Goal: Task Accomplishment & Management: Manage account settings

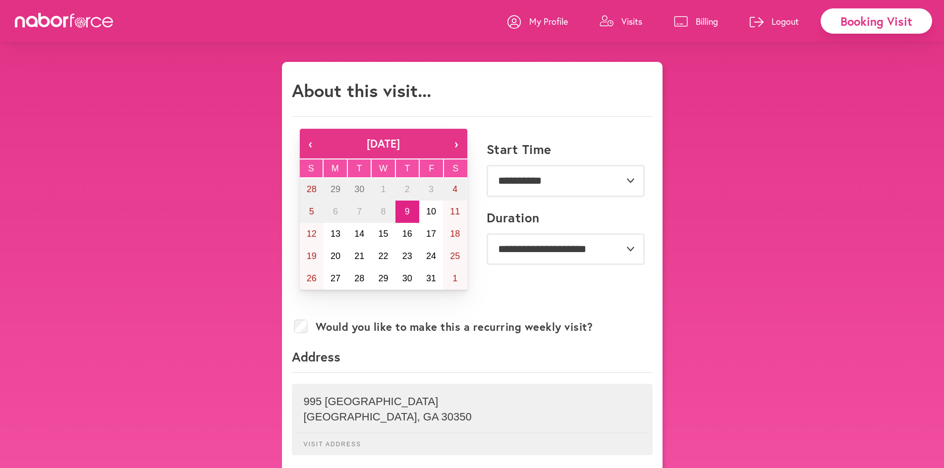
click at [629, 20] on p "Visits" at bounding box center [631, 21] width 21 height 12
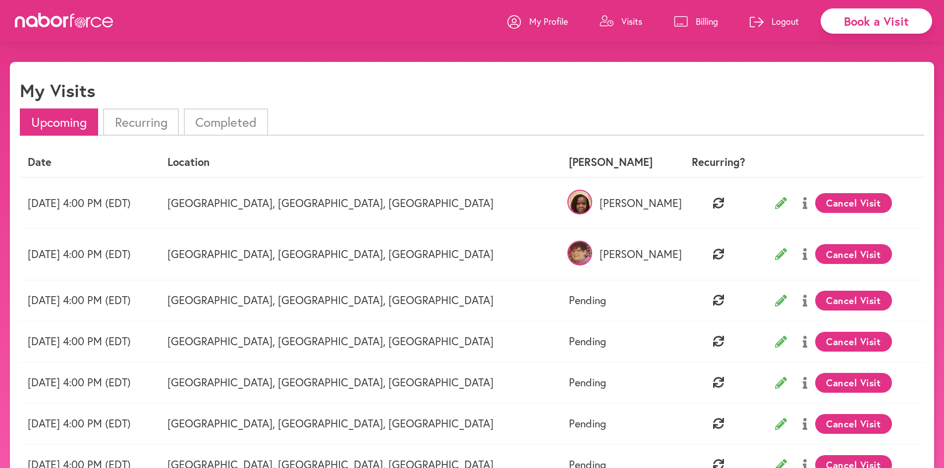
click at [567, 252] on img at bounding box center [579, 253] width 25 height 25
click at [576, 204] on p "[PERSON_NAME]" at bounding box center [619, 203] width 101 height 13
click at [621, 26] on p "Visits" at bounding box center [631, 21] width 21 height 12
click at [713, 250] on icon at bounding box center [718, 254] width 11 height 11
click at [567, 252] on img at bounding box center [579, 253] width 25 height 25
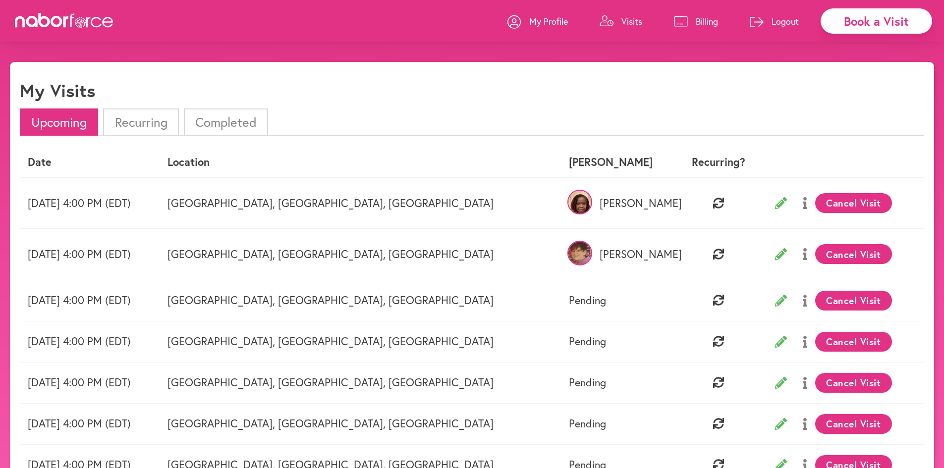
click at [569, 258] on p "[PERSON_NAME]" at bounding box center [619, 254] width 101 height 13
click at [570, 208] on p "[PERSON_NAME]" at bounding box center [619, 203] width 101 height 13
click at [157, 121] on li "Recurring" at bounding box center [140, 122] width 75 height 27
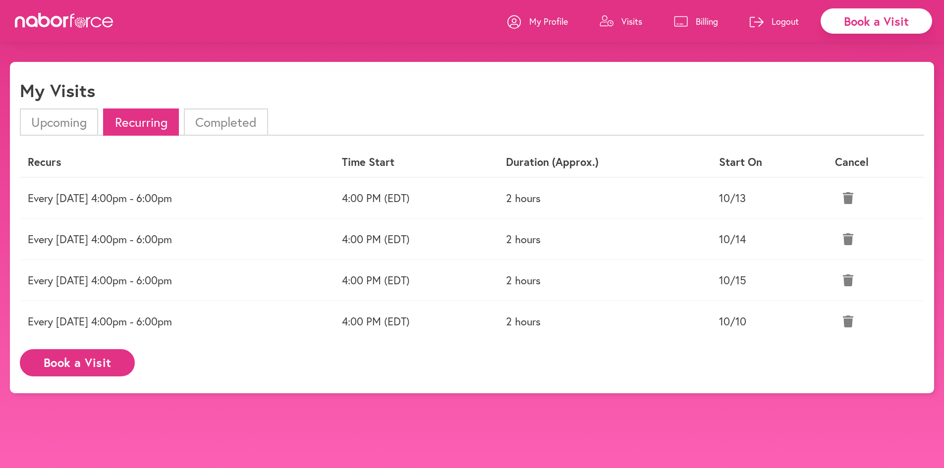
click at [551, 23] on p "My Profile" at bounding box center [548, 21] width 39 height 12
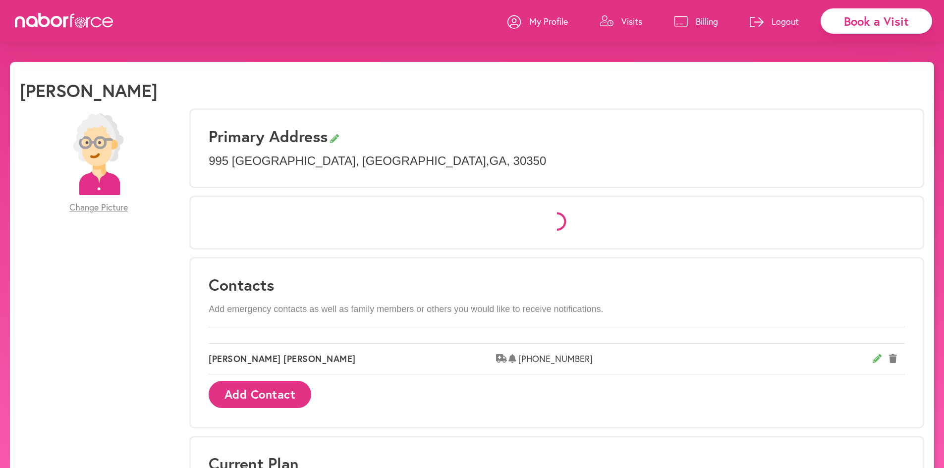
select select "*"
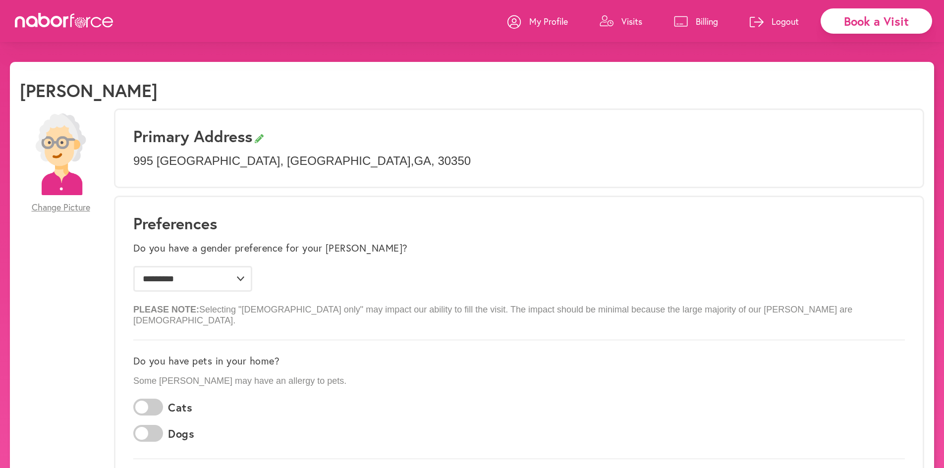
click at [626, 22] on p "Visits" at bounding box center [631, 21] width 21 height 12
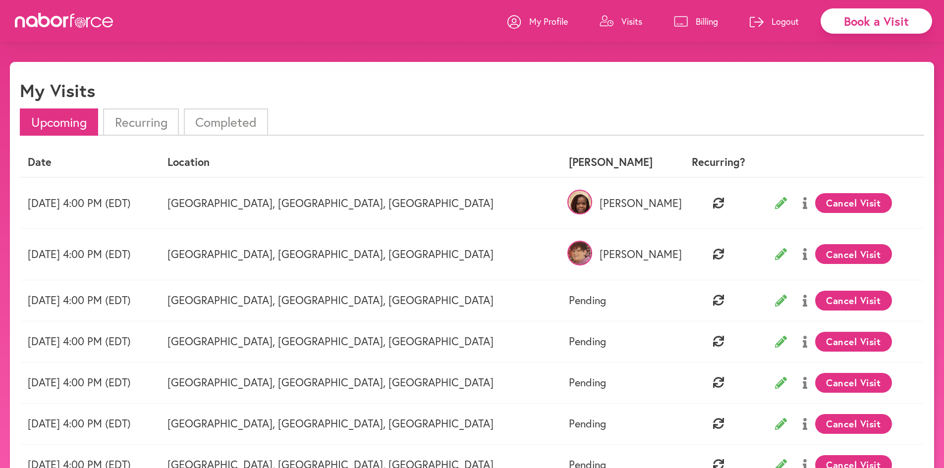
click at [548, 23] on p "My Profile" at bounding box center [548, 21] width 39 height 12
select select "*"
click at [542, 24] on p "My Profile" at bounding box center [548, 21] width 39 height 12
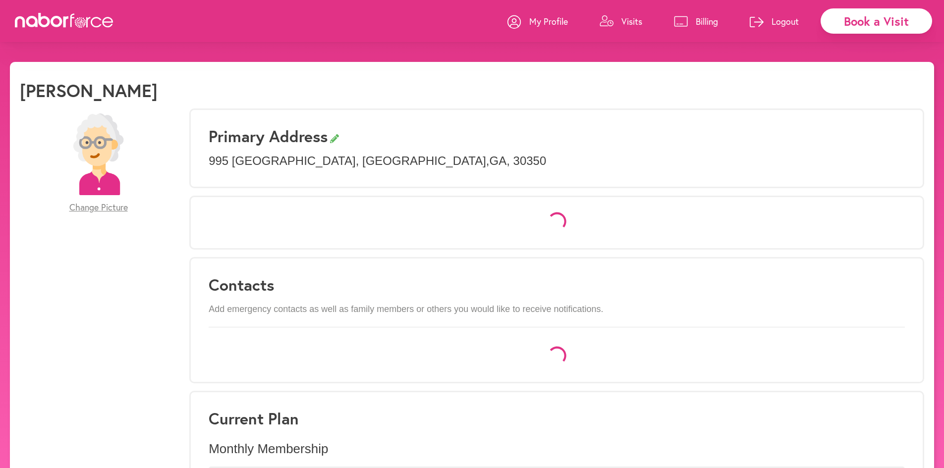
select select "*"
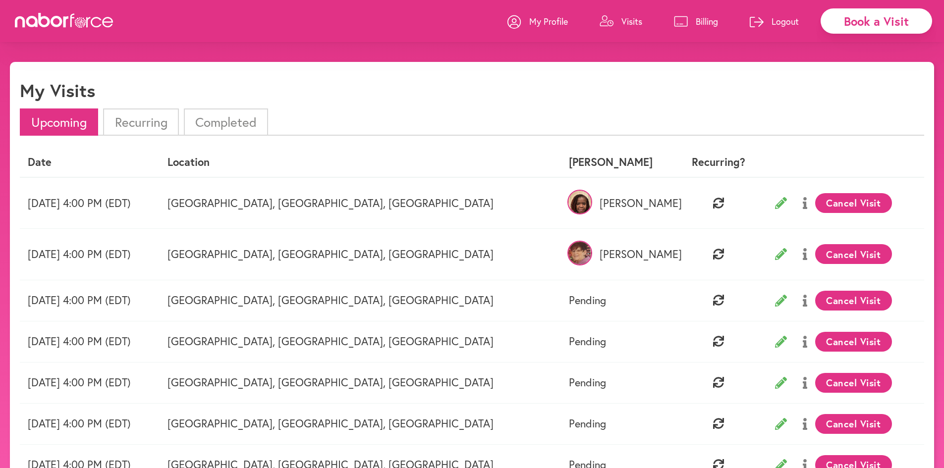
click at [775, 252] on icon at bounding box center [781, 254] width 12 height 12
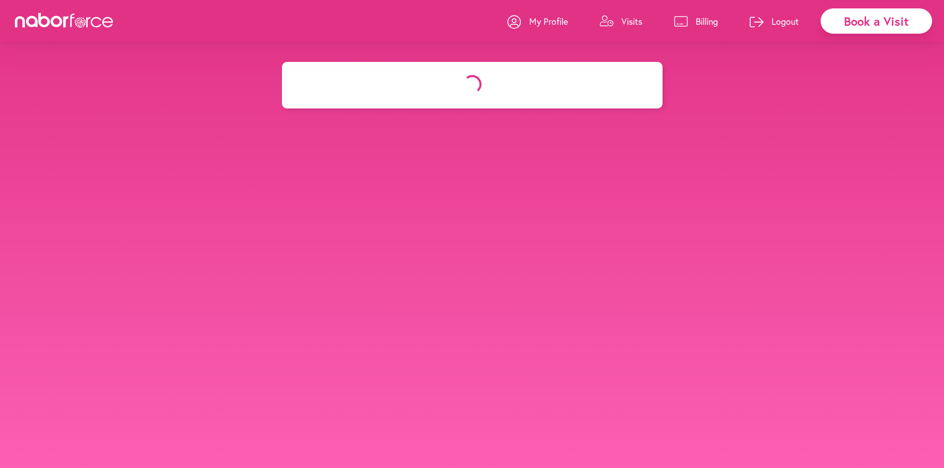
select select "*******"
select select "***"
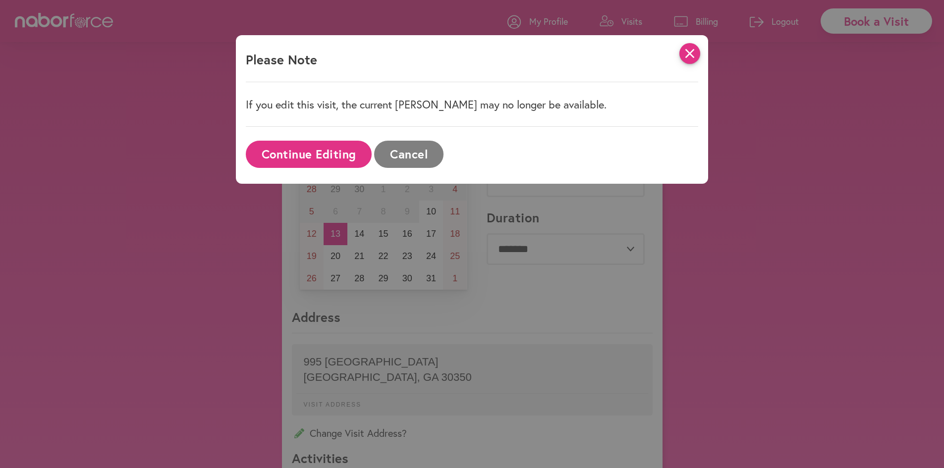
click at [693, 51] on icon "close" at bounding box center [689, 53] width 21 height 21
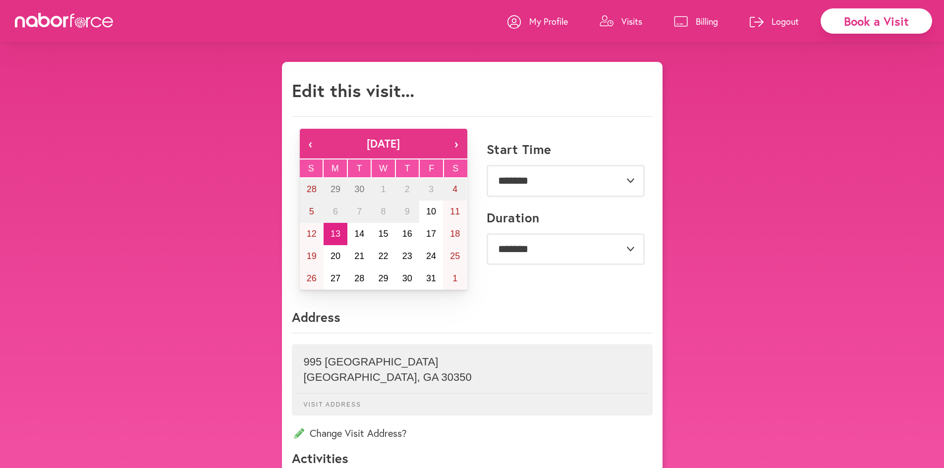
click at [540, 19] on p "My Profile" at bounding box center [548, 21] width 39 height 12
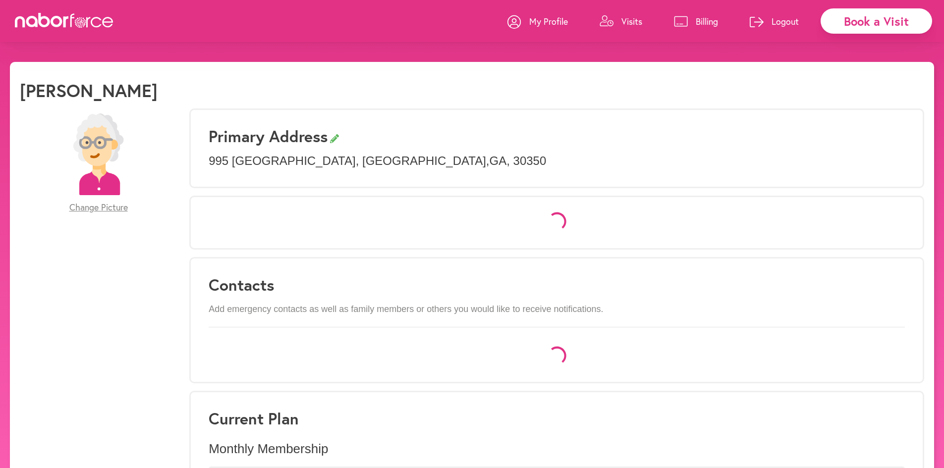
select select "*"
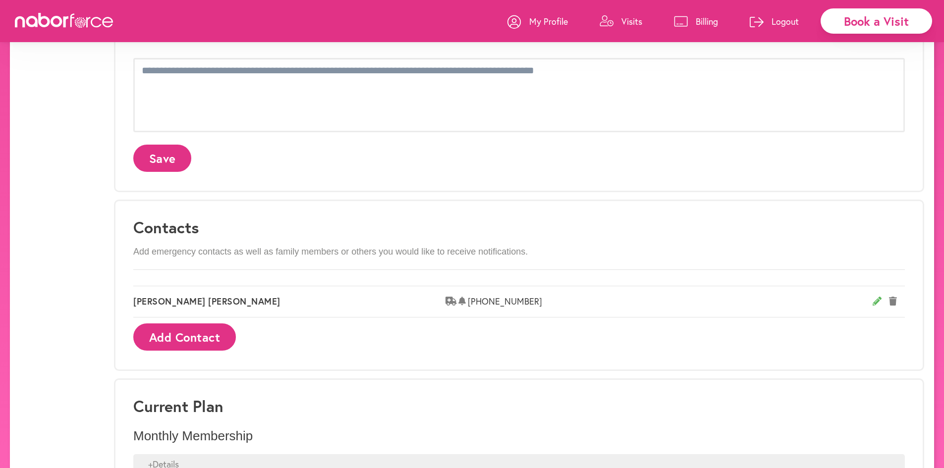
scroll to position [446, 0]
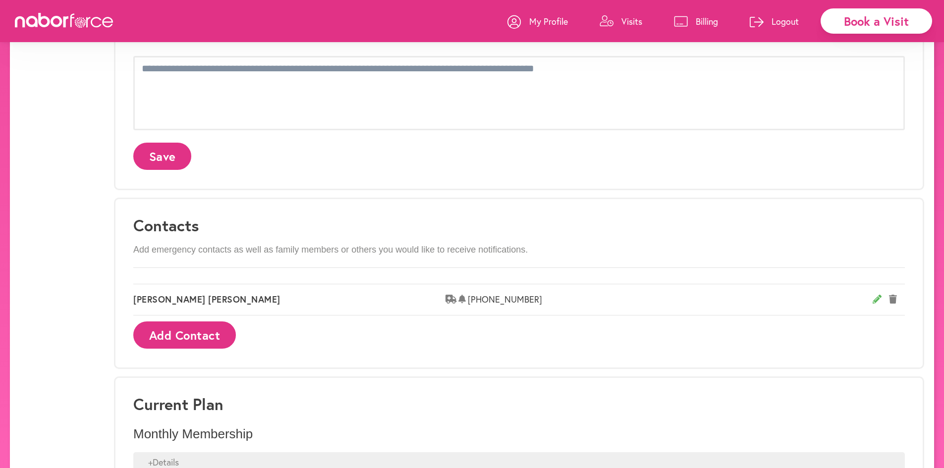
click at [466, 284] on div "[PERSON_NAME] [PHONE_NUMBER]" at bounding box center [519, 300] width 772 height 32
drag, startPoint x: 877, startPoint y: 286, endPoint x: 869, endPoint y: 286, distance: 7.4
click at [877, 295] on icon at bounding box center [877, 299] width 9 height 9
select select "********"
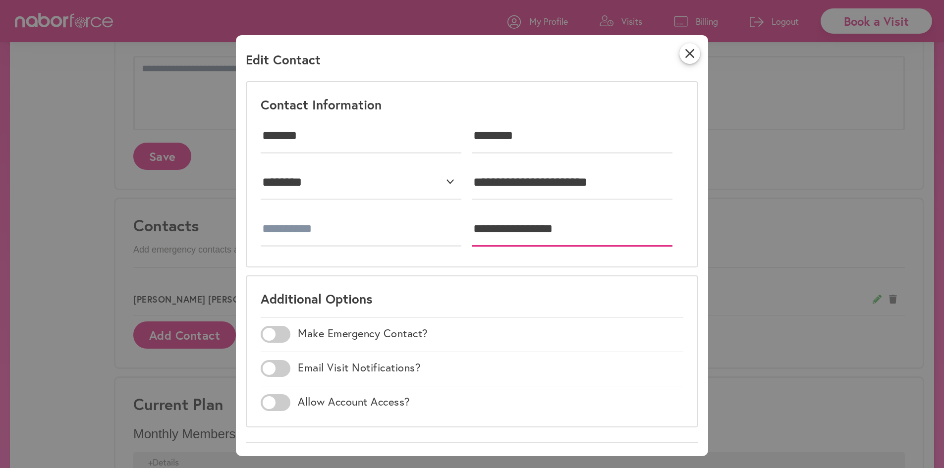
click at [576, 223] on input "**********" at bounding box center [572, 229] width 201 height 35
type input "**"
click at [694, 52] on icon "close" at bounding box center [689, 53] width 21 height 21
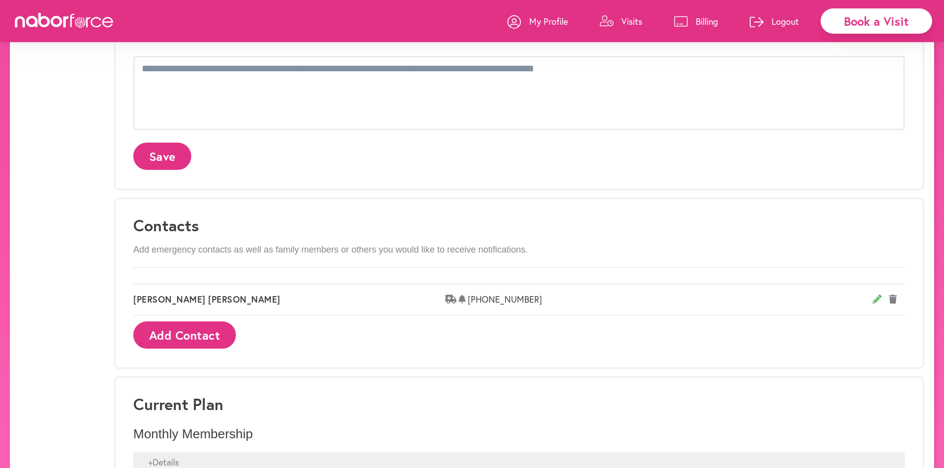
click at [632, 19] on p "Visits" at bounding box center [631, 21] width 21 height 12
